Goal: Navigation & Orientation: Find specific page/section

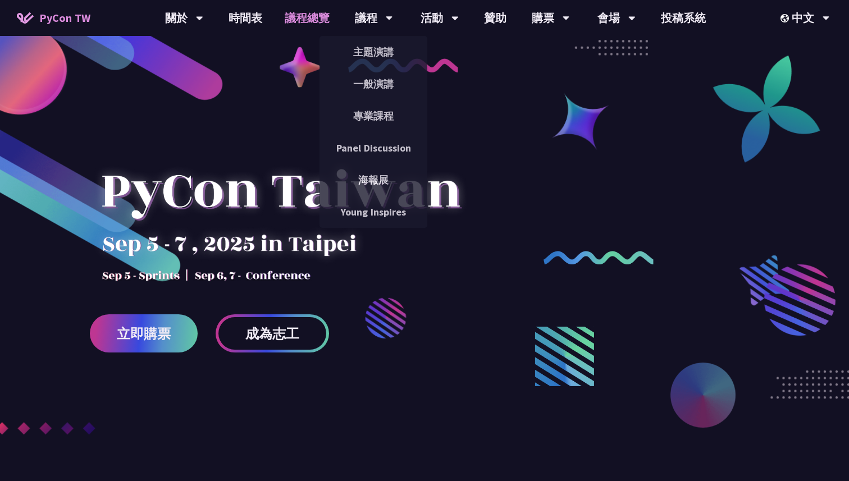
click at [307, 20] on link "議程總覽" at bounding box center [306, 18] width 67 height 36
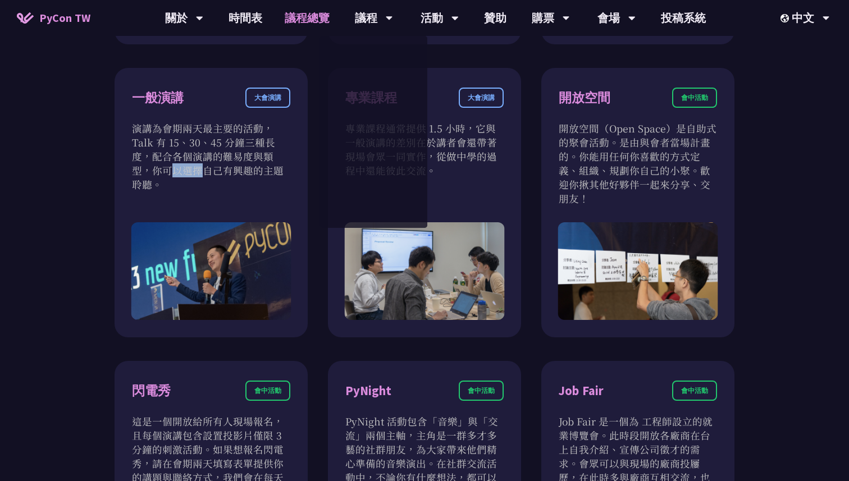
scroll to position [690, 0]
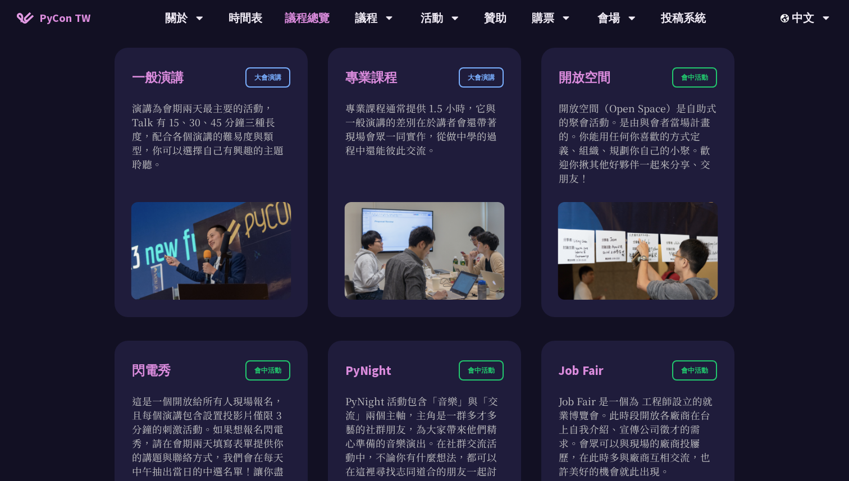
click at [56, 296] on div "衝刺開發 會前活動 衝刺開發聚集開源專案負責人、想貢獻者的活動。將會有領導人帶著他們專案待開發的功能來現場分享。你可以選擇喜歡的專案，或是帶著自己的專案和大家…" at bounding box center [424, 183] width 849 height 982
click at [610, 21] on div "會場" at bounding box center [616, 18] width 38 height 36
click at [617, 51] on link "會場資訊" at bounding box center [617, 52] width 108 height 26
